Goal: Navigation & Orientation: Find specific page/section

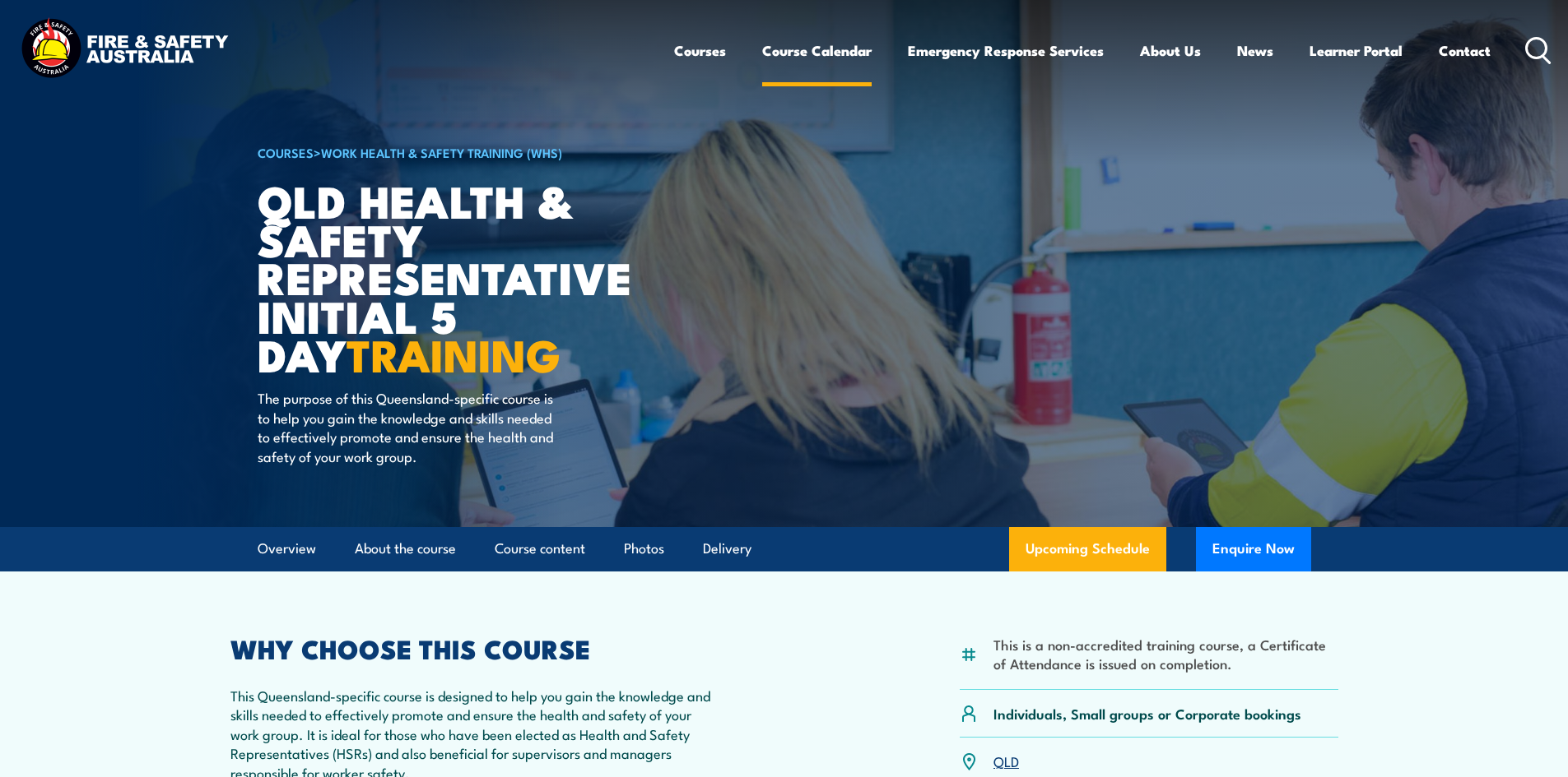
click at [820, 49] on link "Course Calendar" at bounding box center [817, 50] width 110 height 44
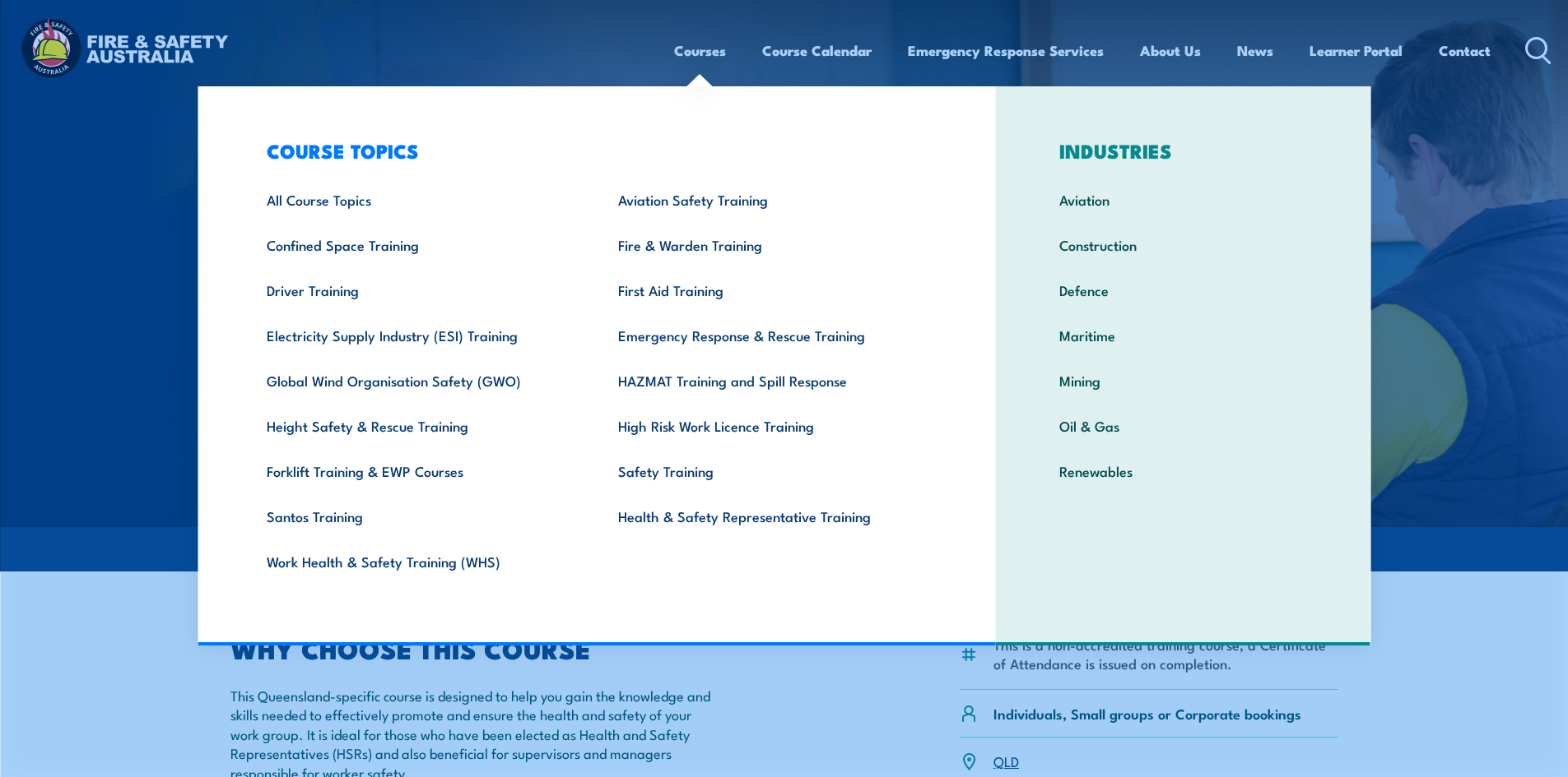
click at [697, 54] on link "Courses" at bounding box center [700, 50] width 52 height 44
click at [536, 55] on div "Courses Course Calendar Emergency Response Services Services Overview Emergency…" at bounding box center [784, 49] width 1535 height 71
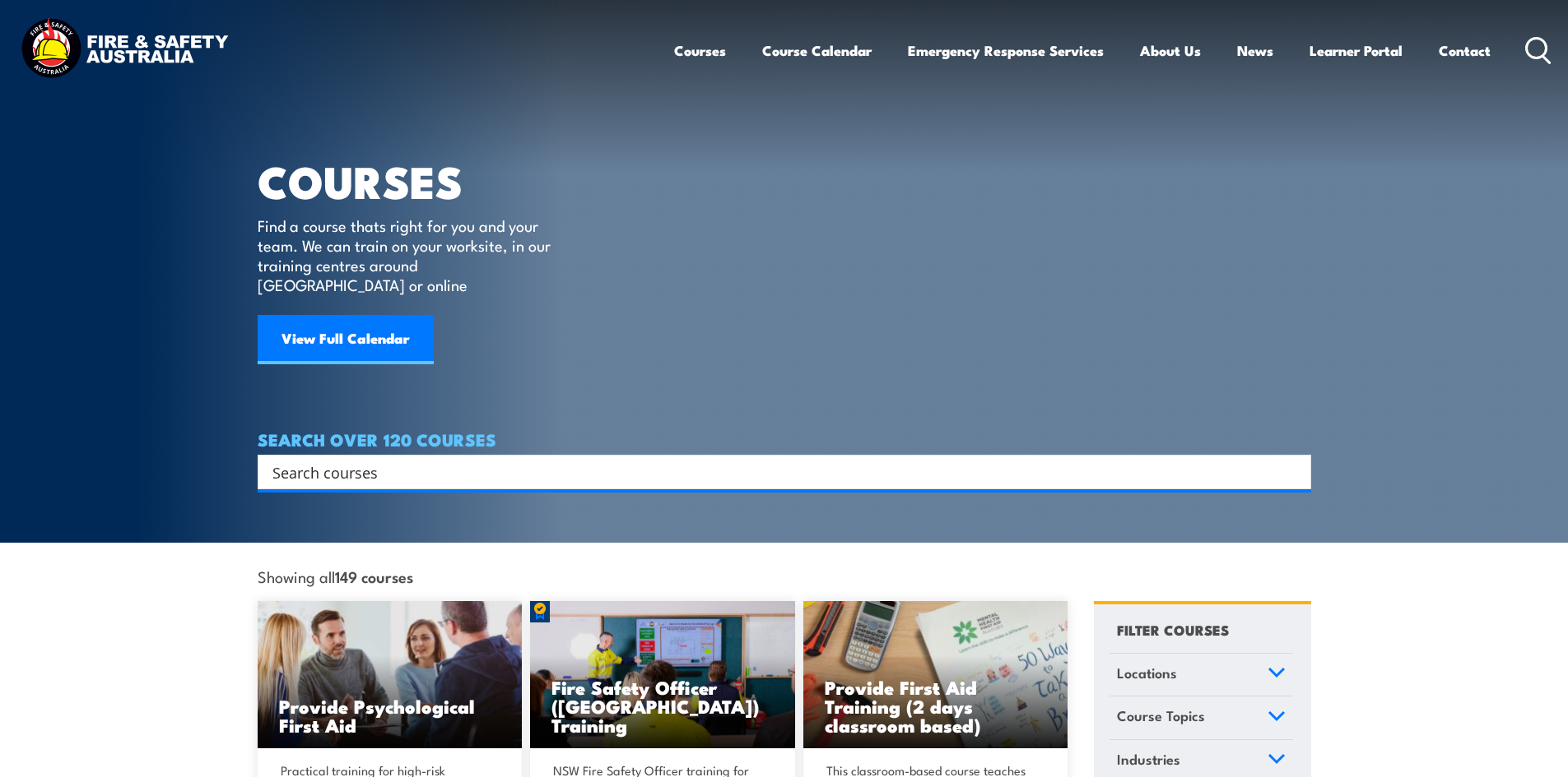
click at [693, 47] on link "Courses" at bounding box center [700, 50] width 52 height 44
